Goal: Task Accomplishment & Management: Manage account settings

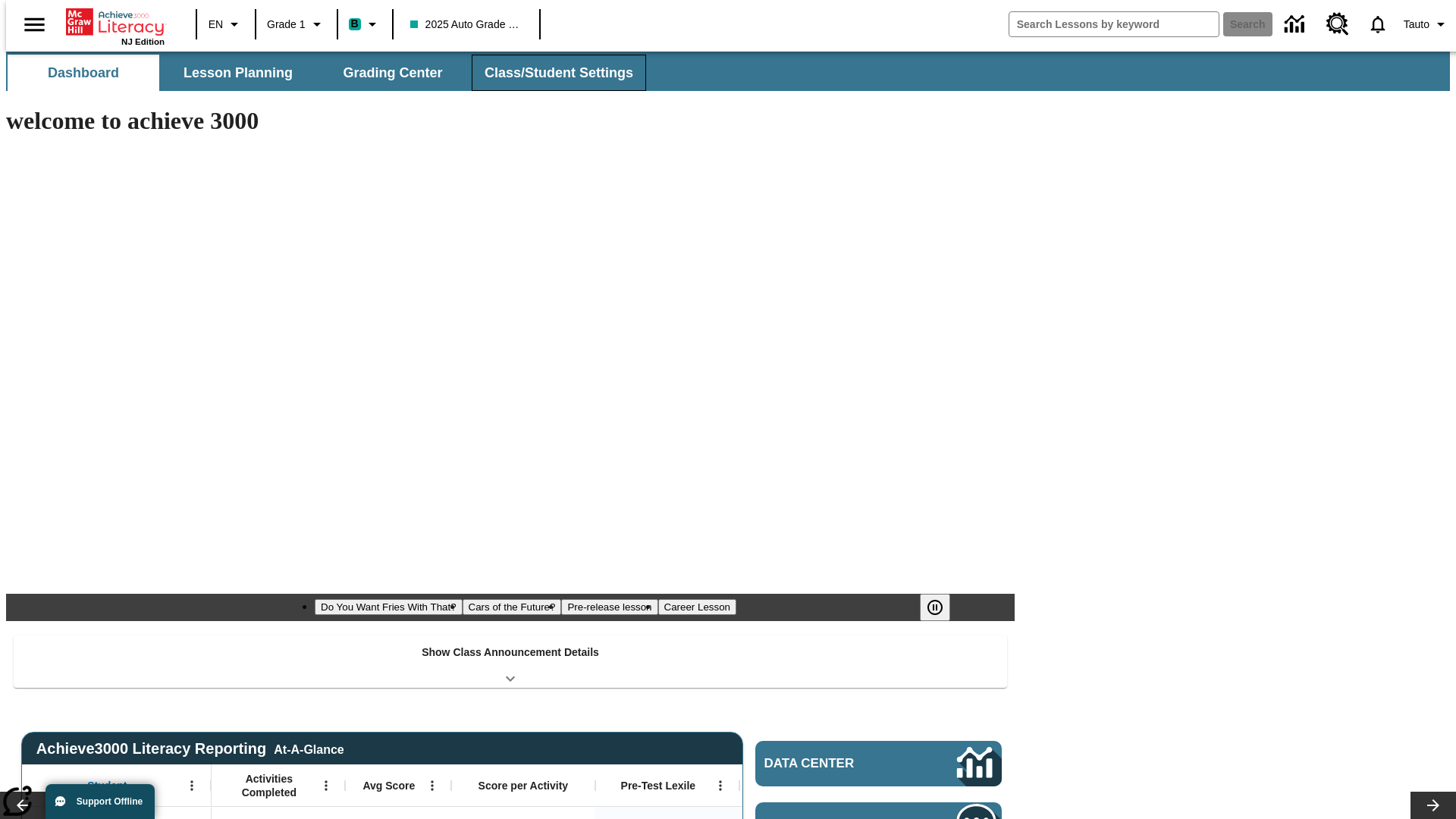
click at [551, 73] on span "Class/Student Settings" at bounding box center [559, 74] width 149 height 18
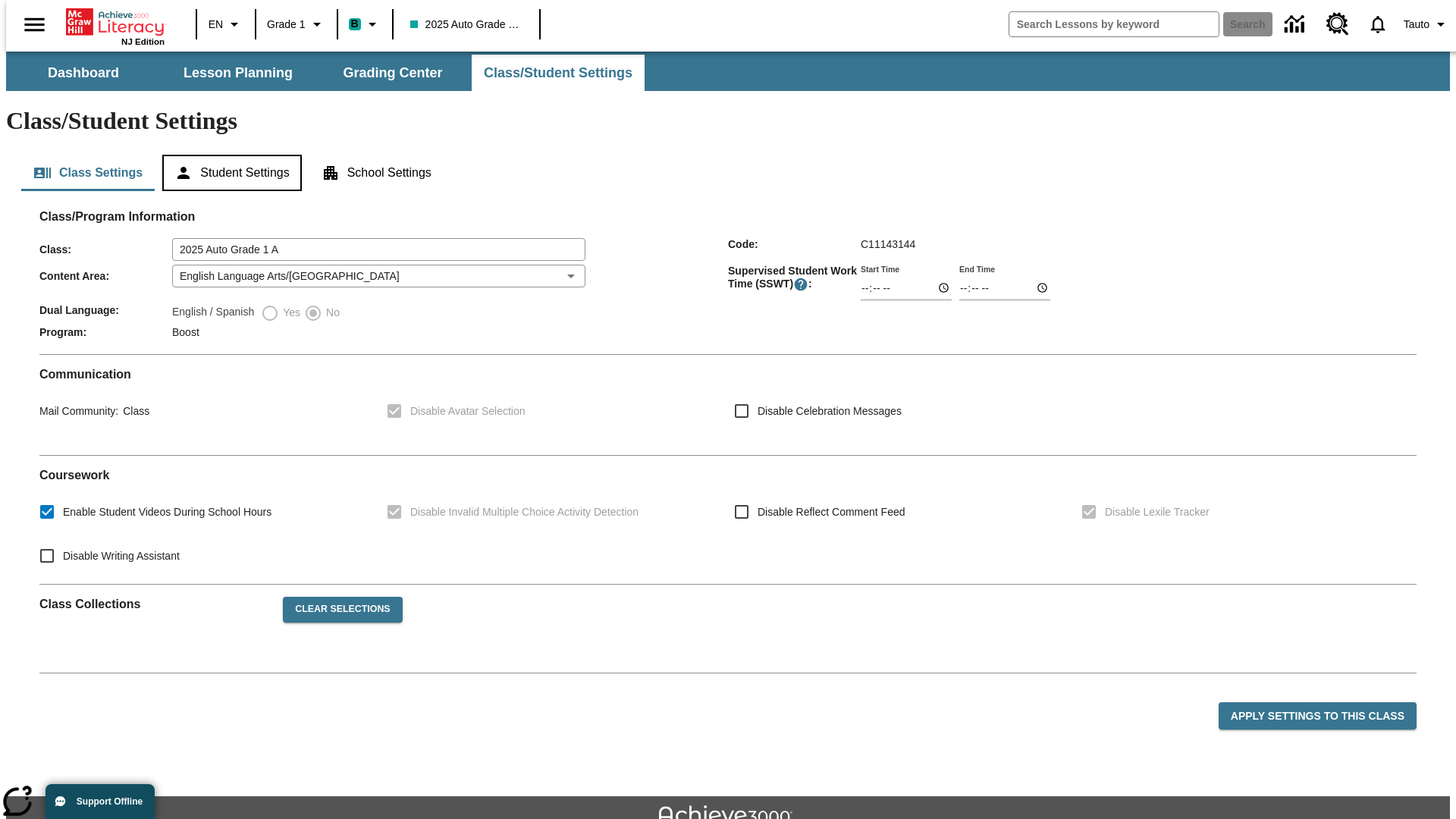
click at [228, 154] on button "Student Settings" at bounding box center [232, 172] width 138 height 36
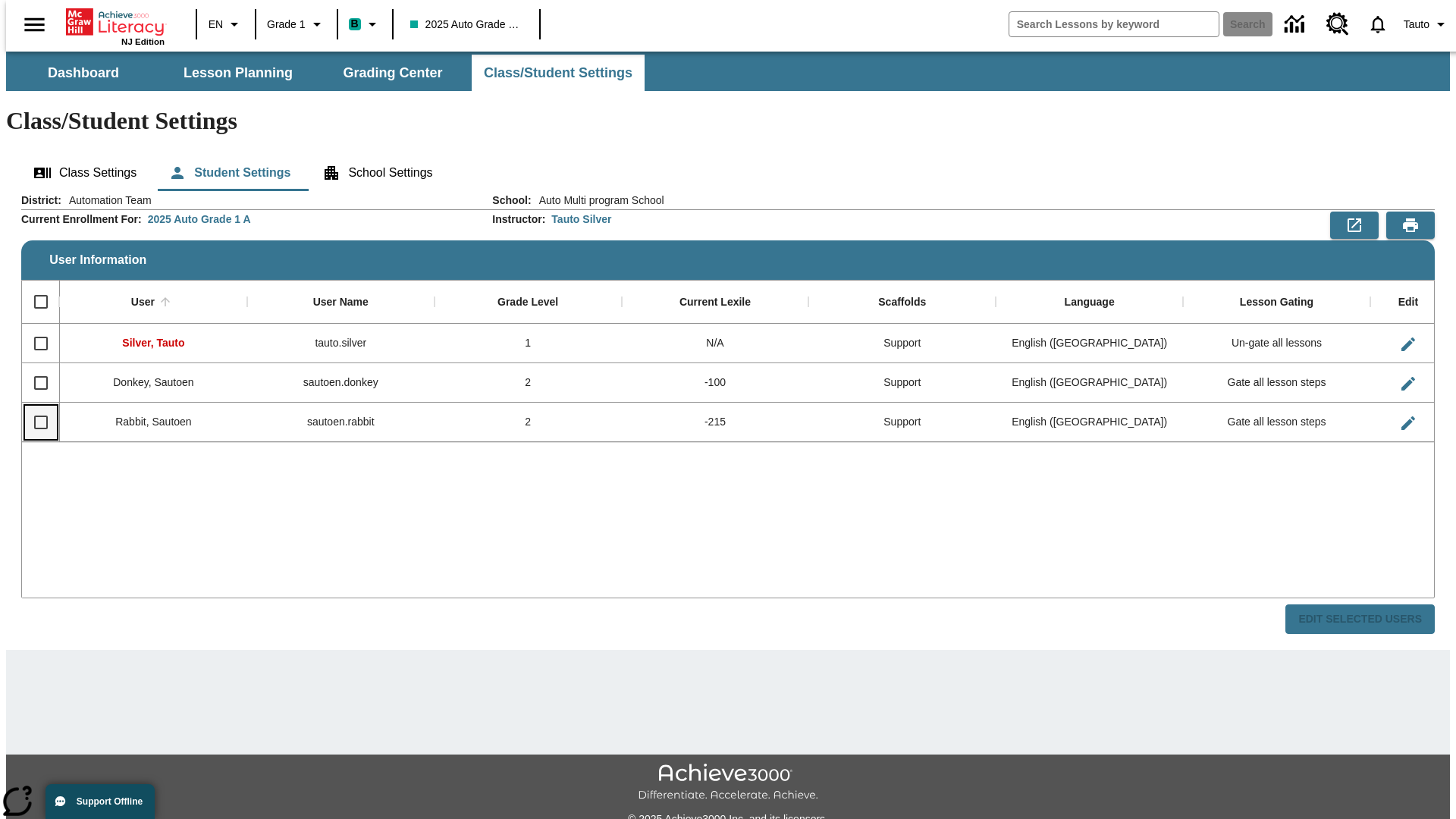
click at [34, 406] on input "Select row" at bounding box center [41, 422] width 32 height 32
checkbox input "true"
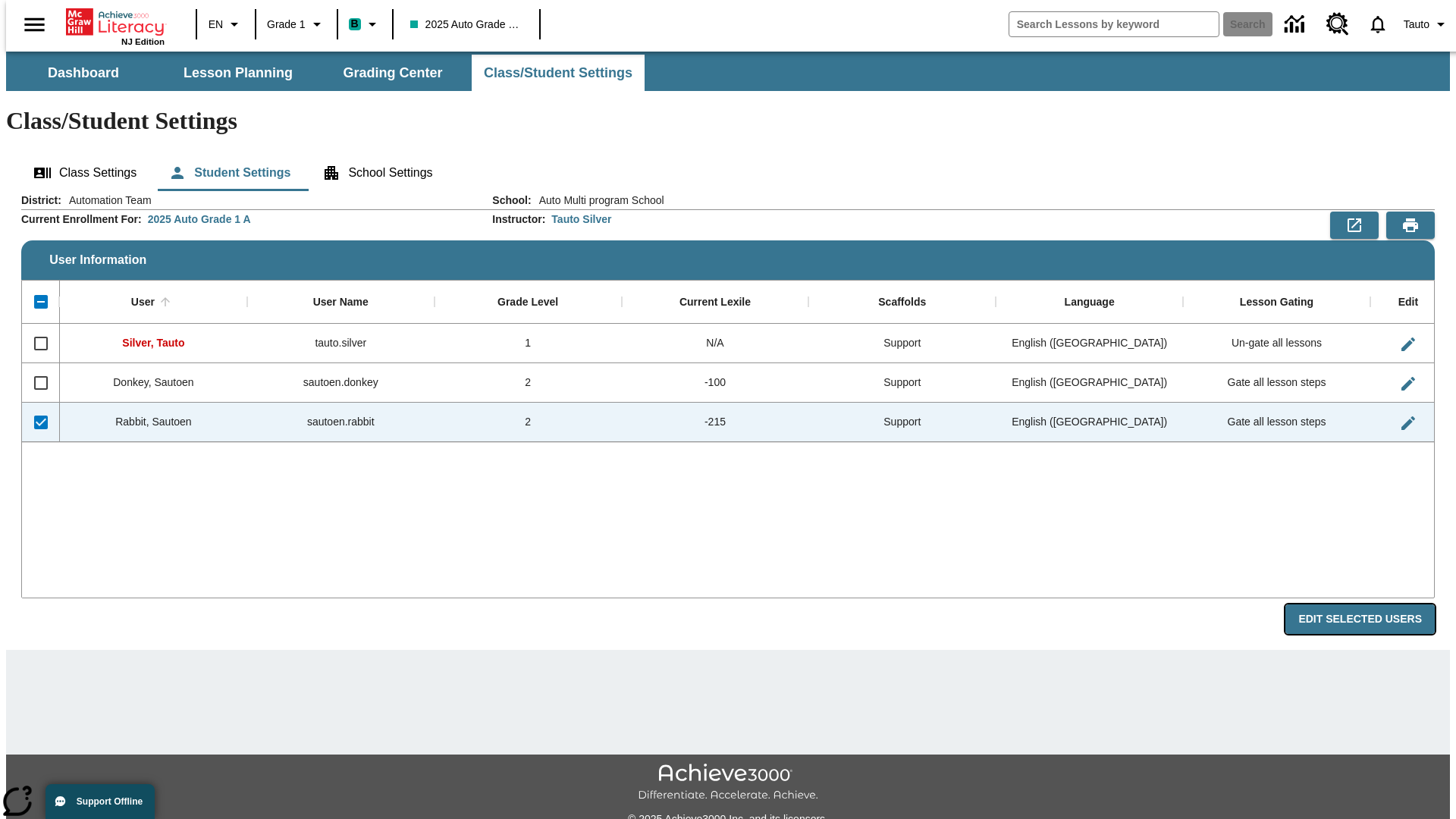
click at [1373, 604] on button "Edit Selected Users" at bounding box center [1360, 618] width 149 height 29
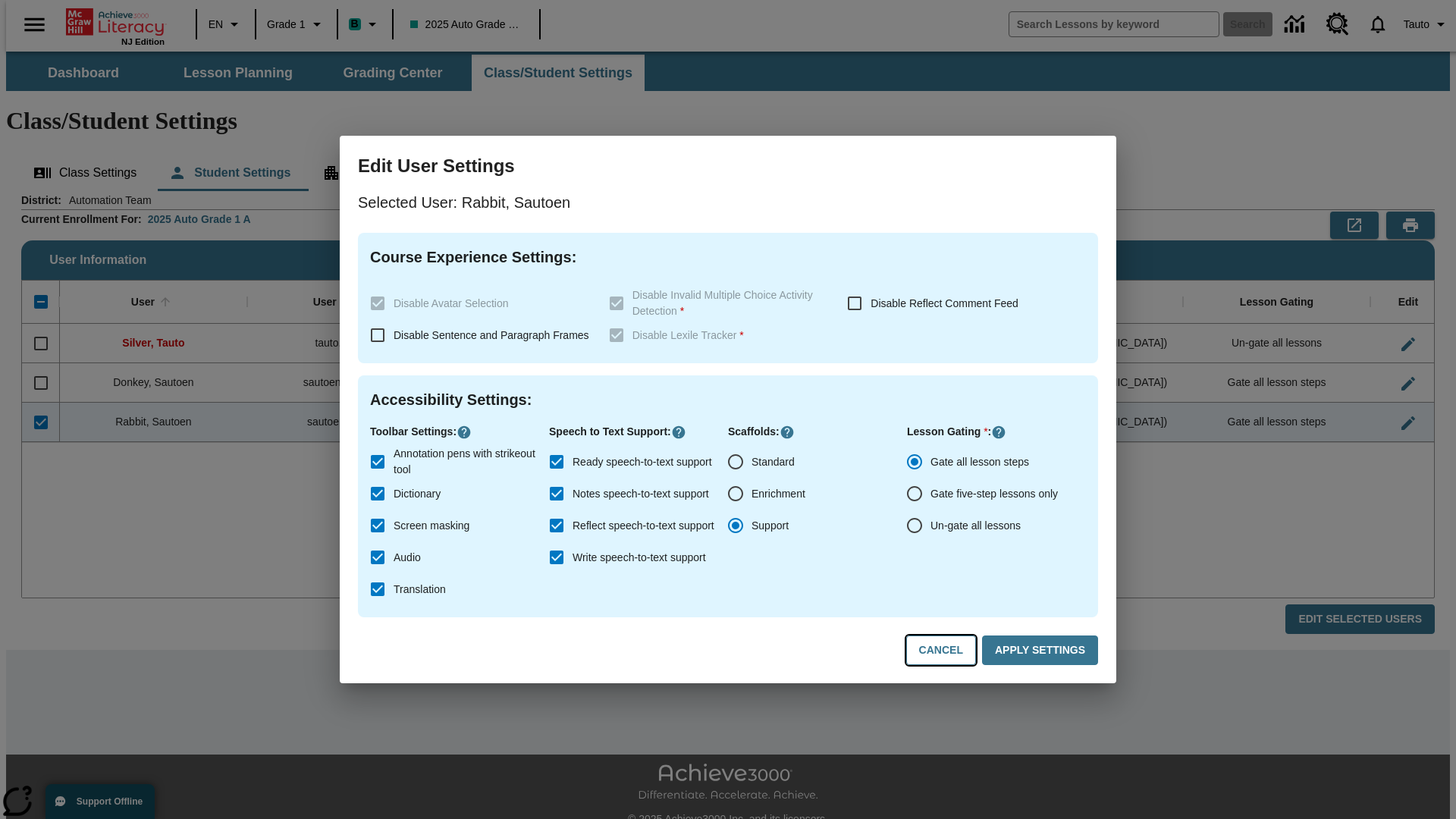
click at [948, 651] on button "Cancel" at bounding box center [941, 650] width 70 height 29
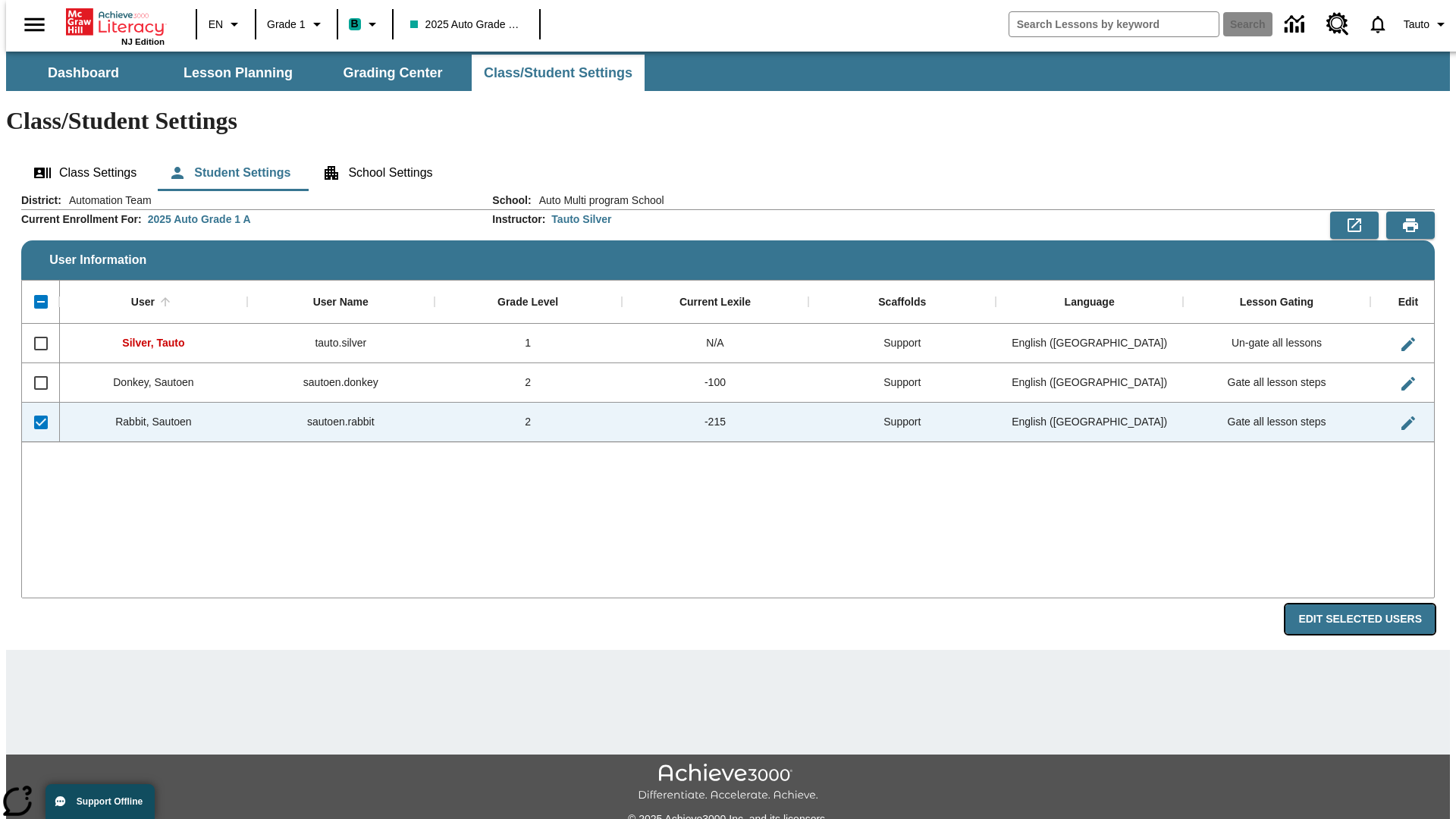
click at [1373, 604] on button "Edit Selected Users" at bounding box center [1360, 618] width 149 height 29
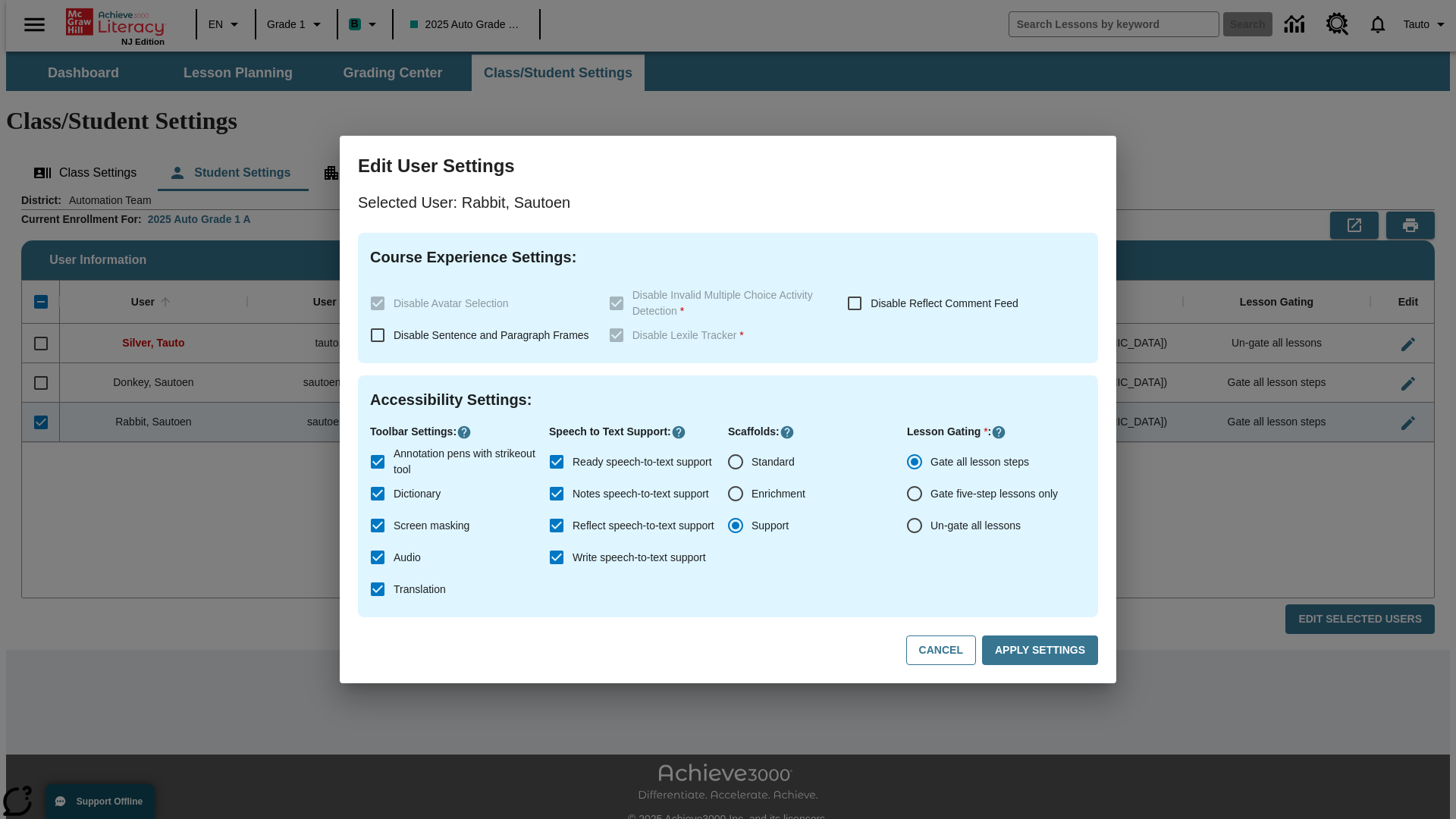
click at [556, 462] on input "Ready speech-to-text support" at bounding box center [557, 462] width 32 height 32
checkbox input "false"
click at [1043, 651] on button "Apply Settings" at bounding box center [1040, 650] width 116 height 29
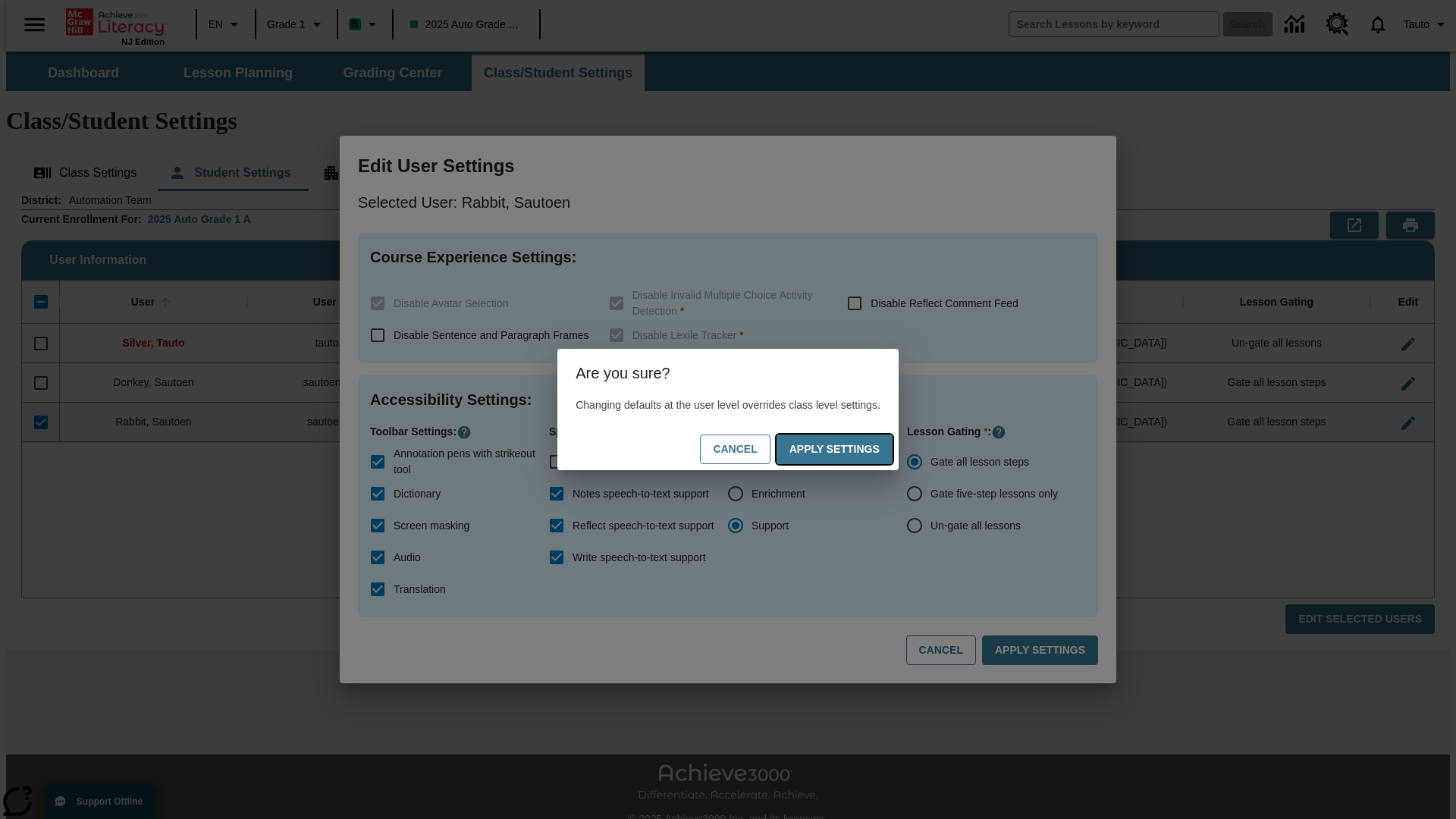
click at [849, 449] on button "Apply Settings" at bounding box center [834, 449] width 116 height 29
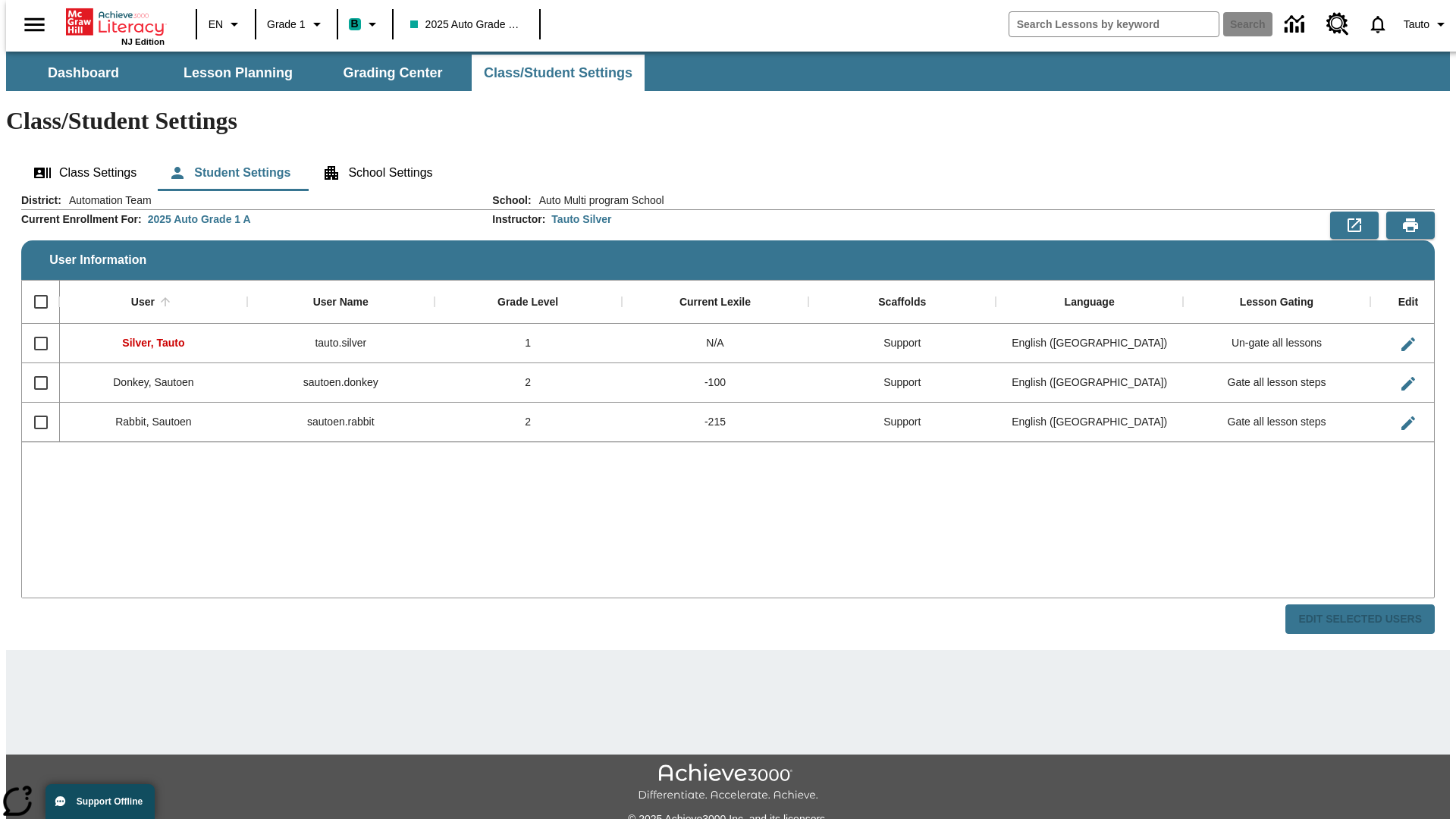
checkbox input "false"
click at [34, 406] on input "Select row" at bounding box center [41, 422] width 32 height 32
checkbox input "true"
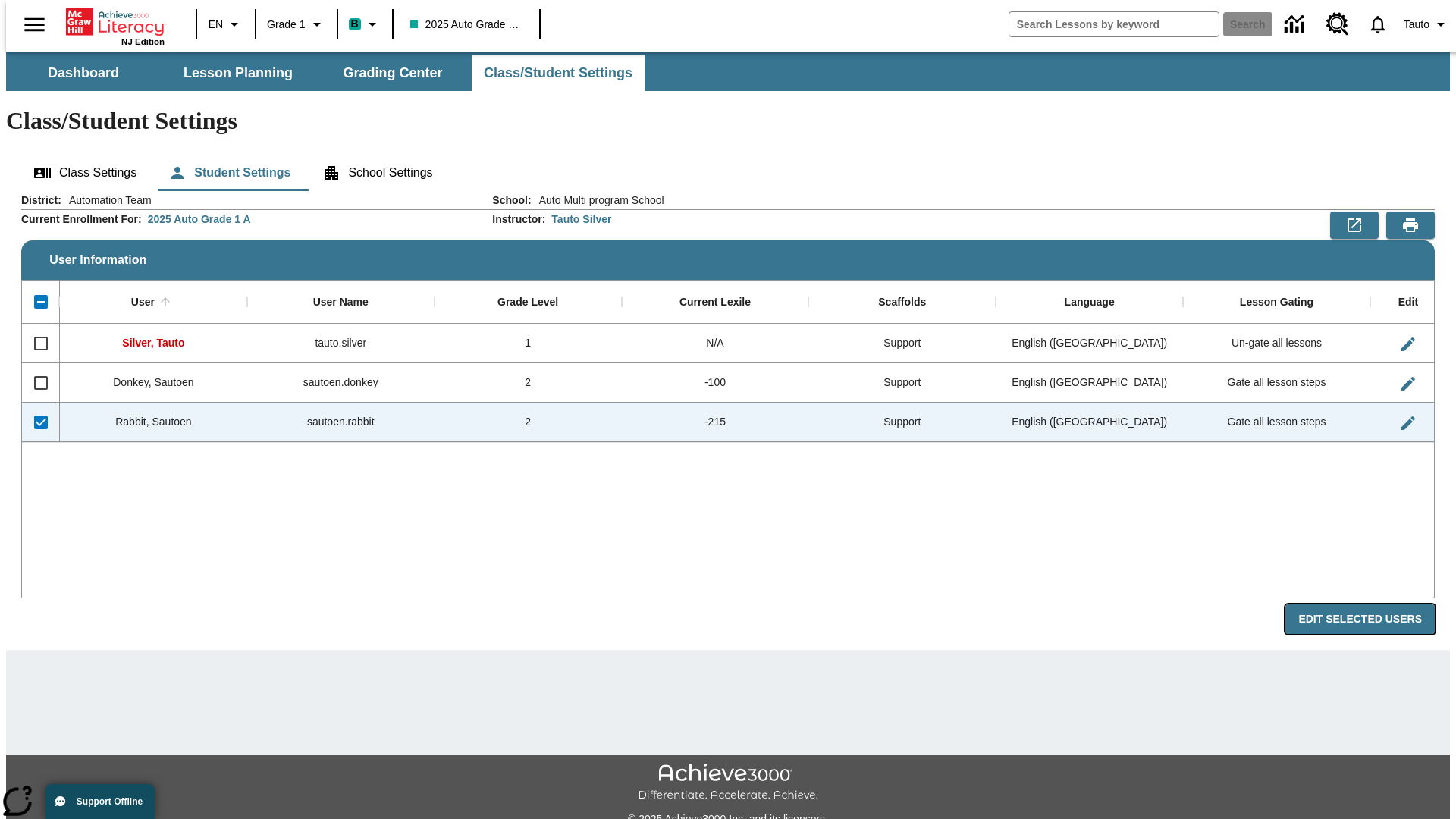
click at [1373, 604] on button "Edit Selected Users" at bounding box center [1360, 618] width 149 height 29
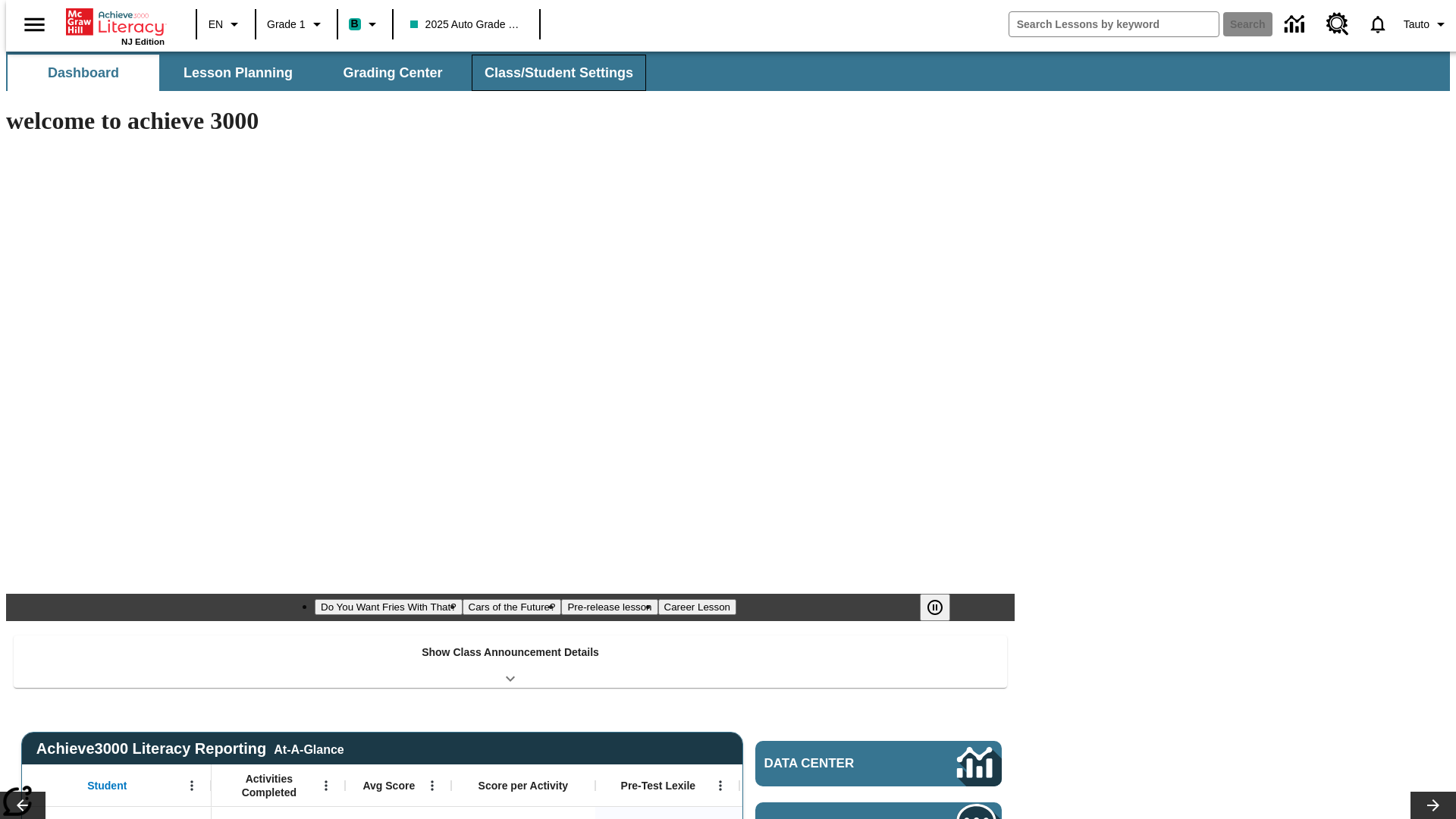
click at [551, 73] on span "Class/Student Settings" at bounding box center [559, 74] width 149 height 18
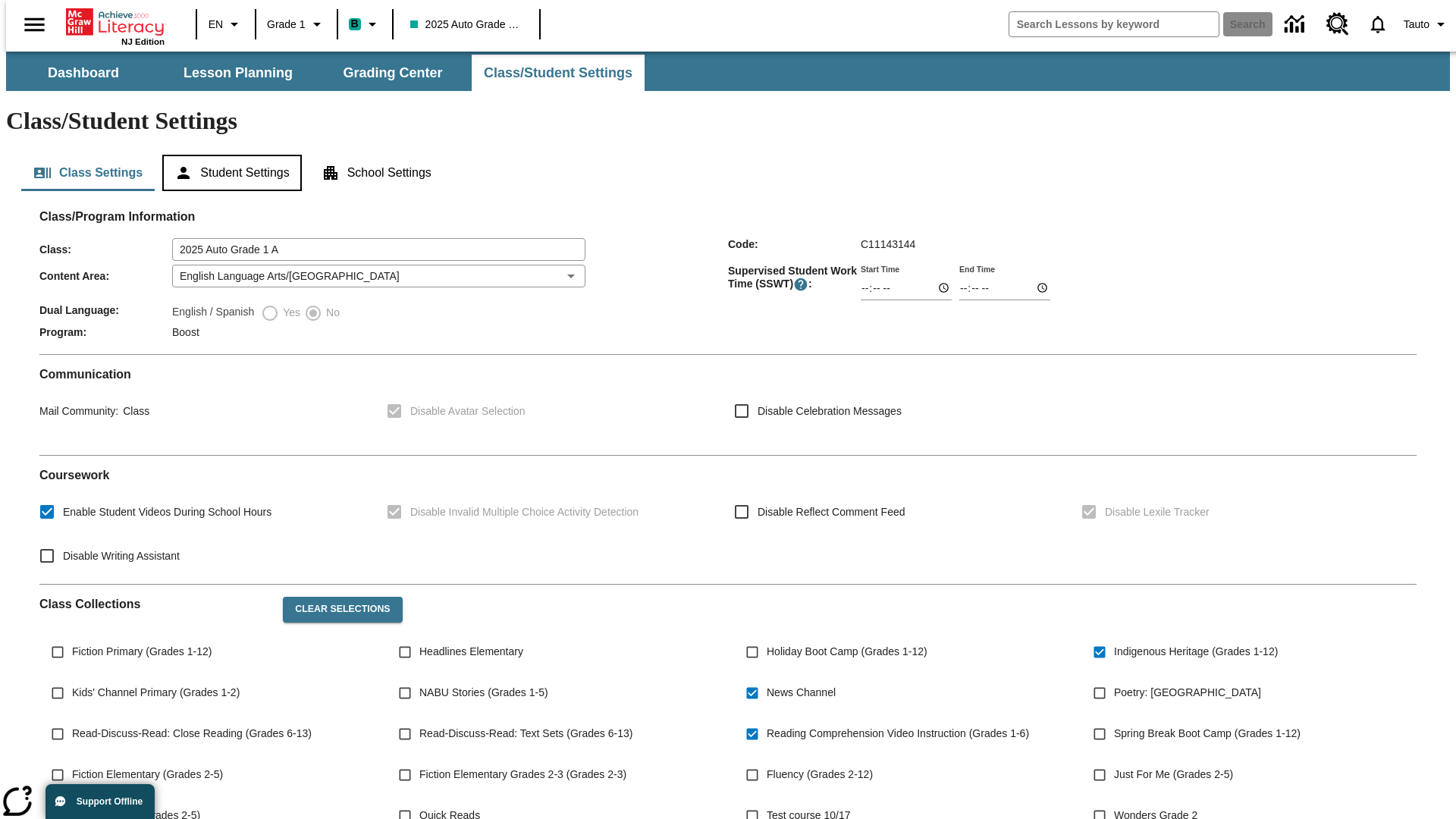
click at [228, 154] on button "Student Settings" at bounding box center [232, 172] width 138 height 36
